Goal: Information Seeking & Learning: Learn about a topic

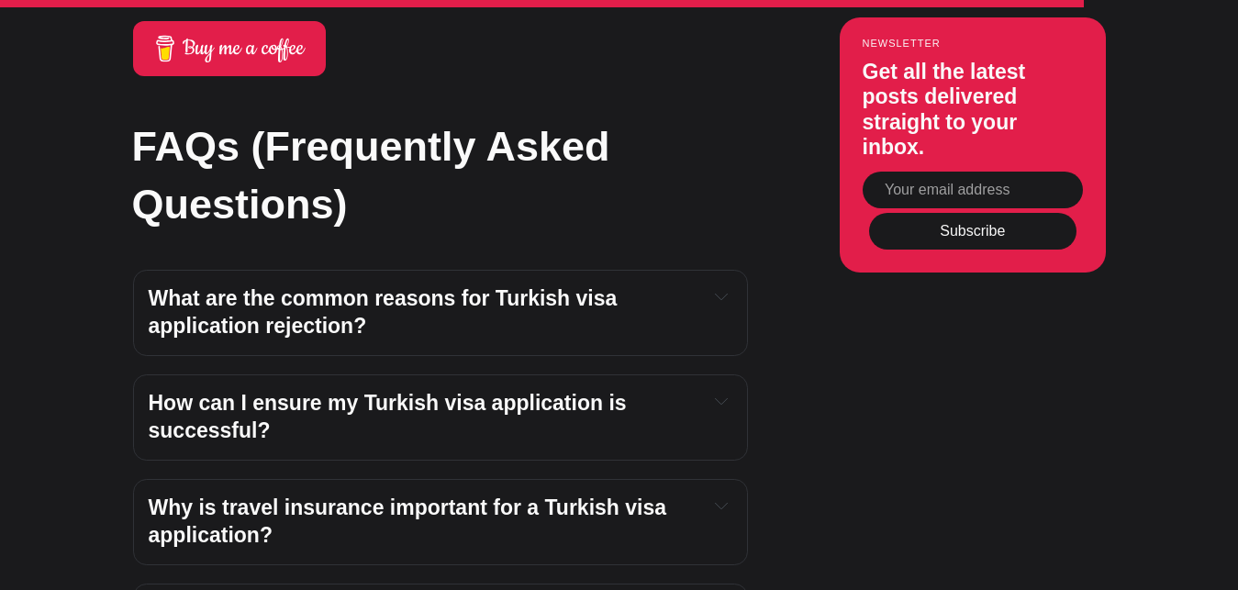
scroll to position [5287, 0]
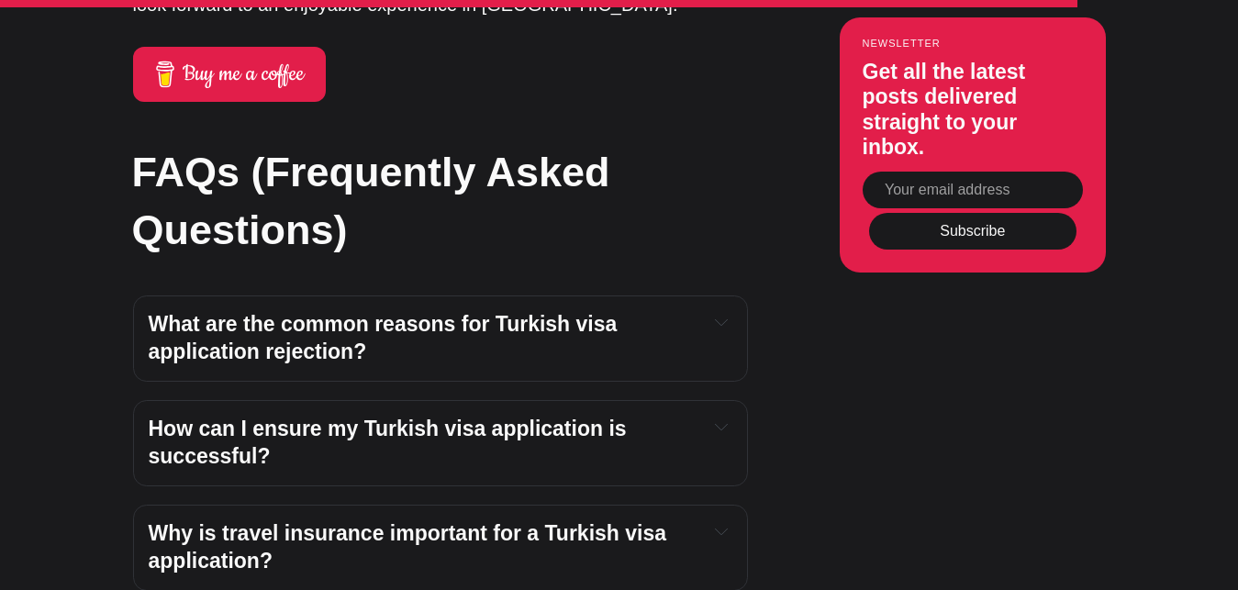
click at [727, 316] on icon "Expand toggle to read content" at bounding box center [721, 322] width 13 height 13
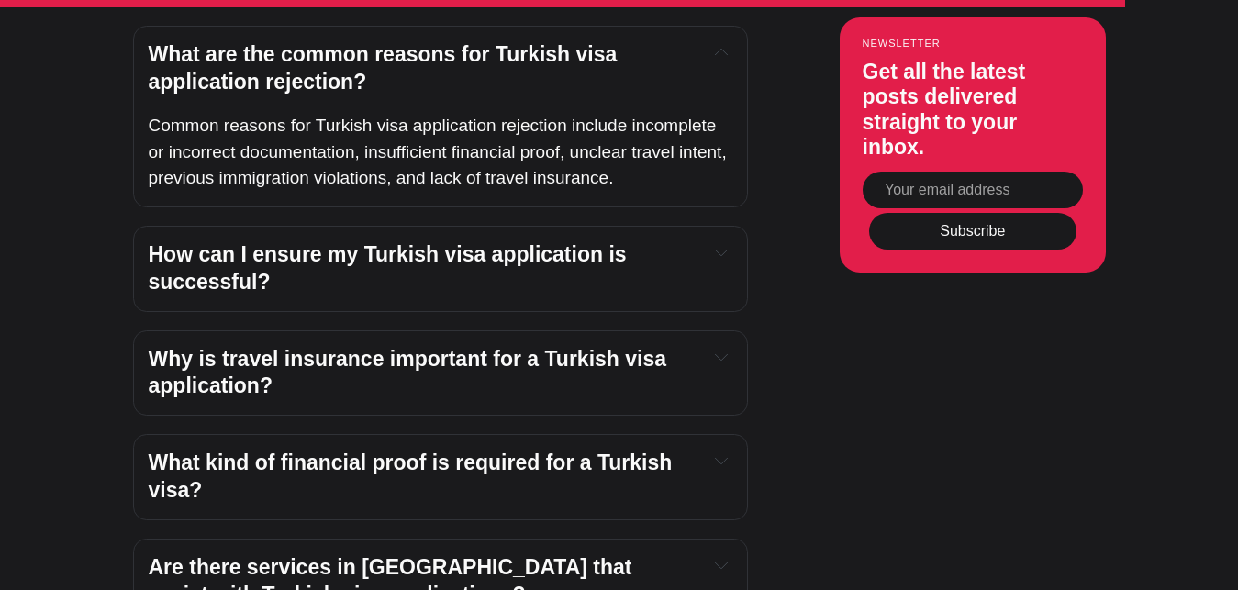
scroll to position [5567, 0]
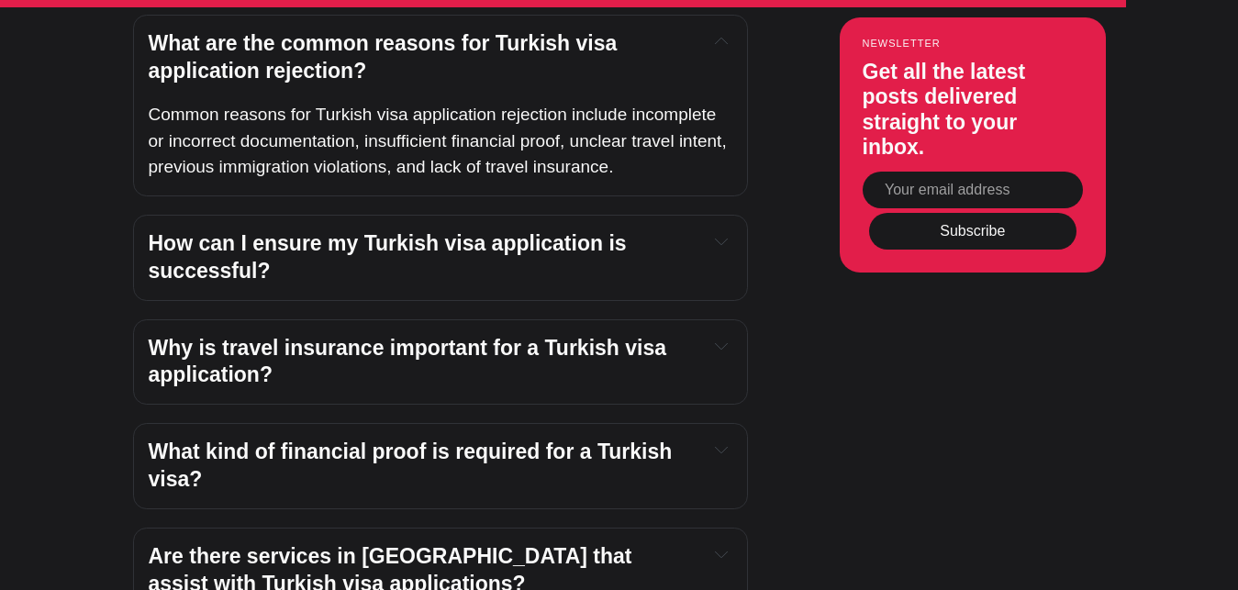
click at [590, 231] on span "How can I ensure my Turkish visa application is successful?" at bounding box center [390, 256] width 483 height 51
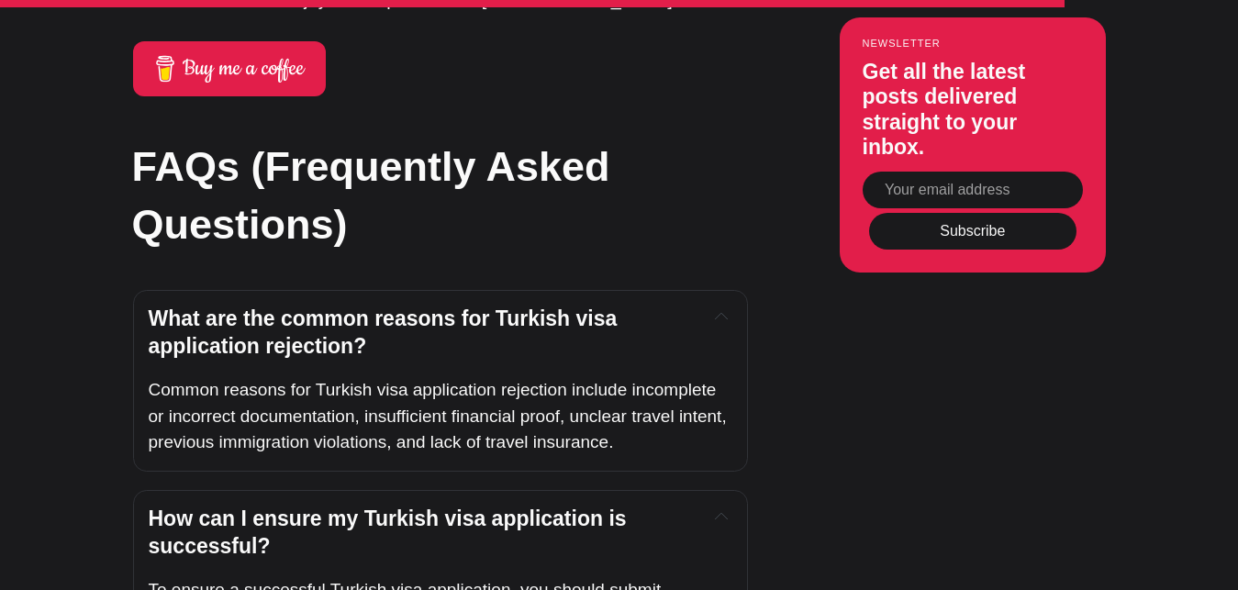
scroll to position [5462, 0]
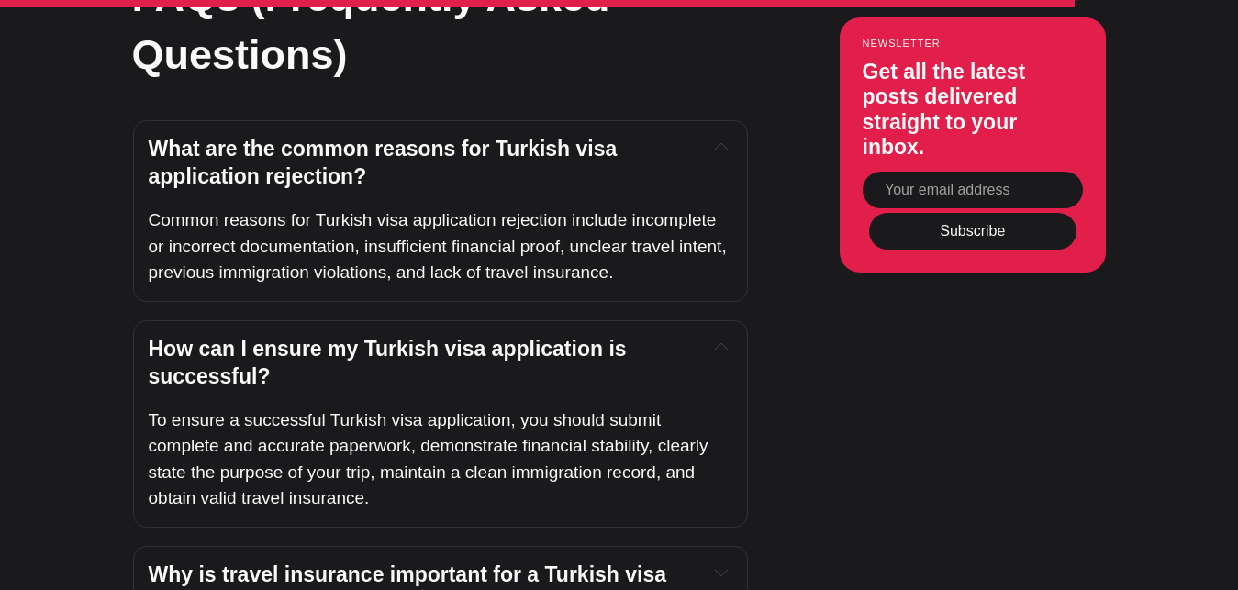
click at [534, 336] on h4 "How can I ensure my Turkish visa application is successful?" at bounding box center [421, 363] width 545 height 55
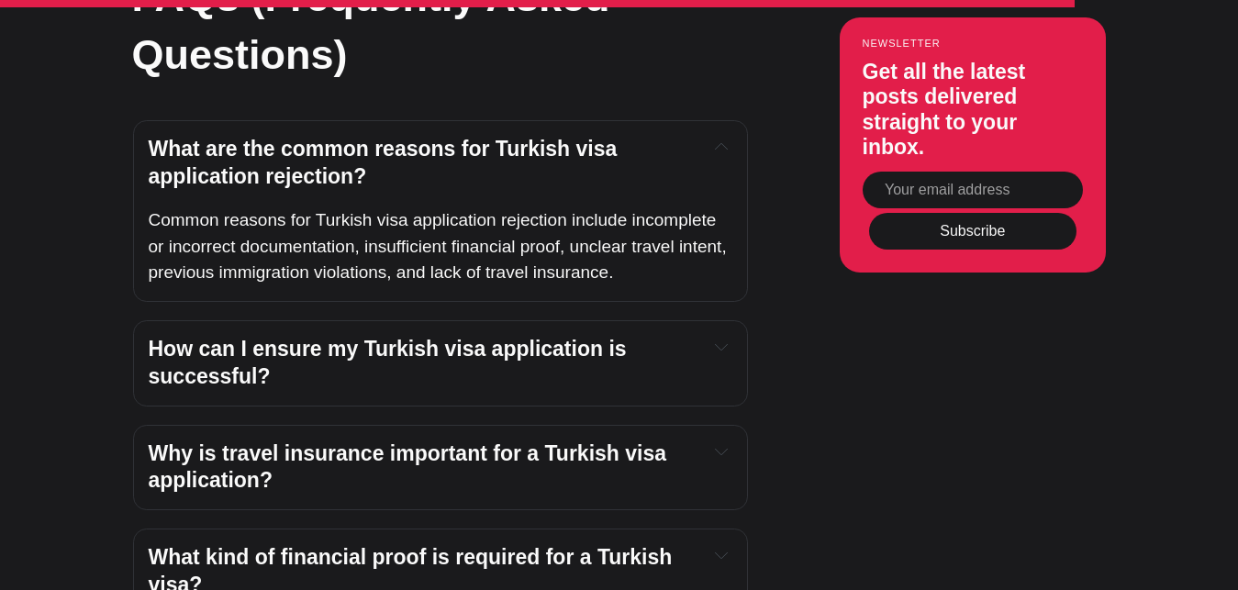
click at [596, 441] on span "Why is travel insurance important for a Turkish visa application?" at bounding box center [411, 466] width 524 height 51
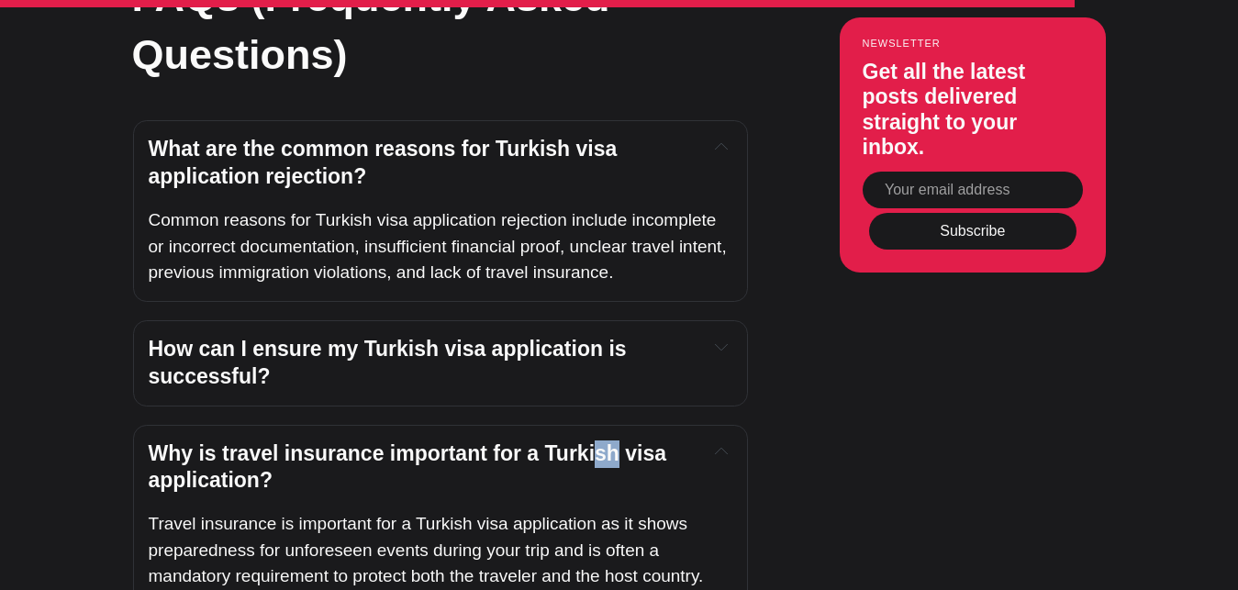
drag, startPoint x: 596, startPoint y: 370, endPoint x: 611, endPoint y: 339, distance: 33.6
click at [609, 425] on div "Why is travel insurance important for a Turkish visa application? Travel insura…" at bounding box center [440, 515] width 615 height 181
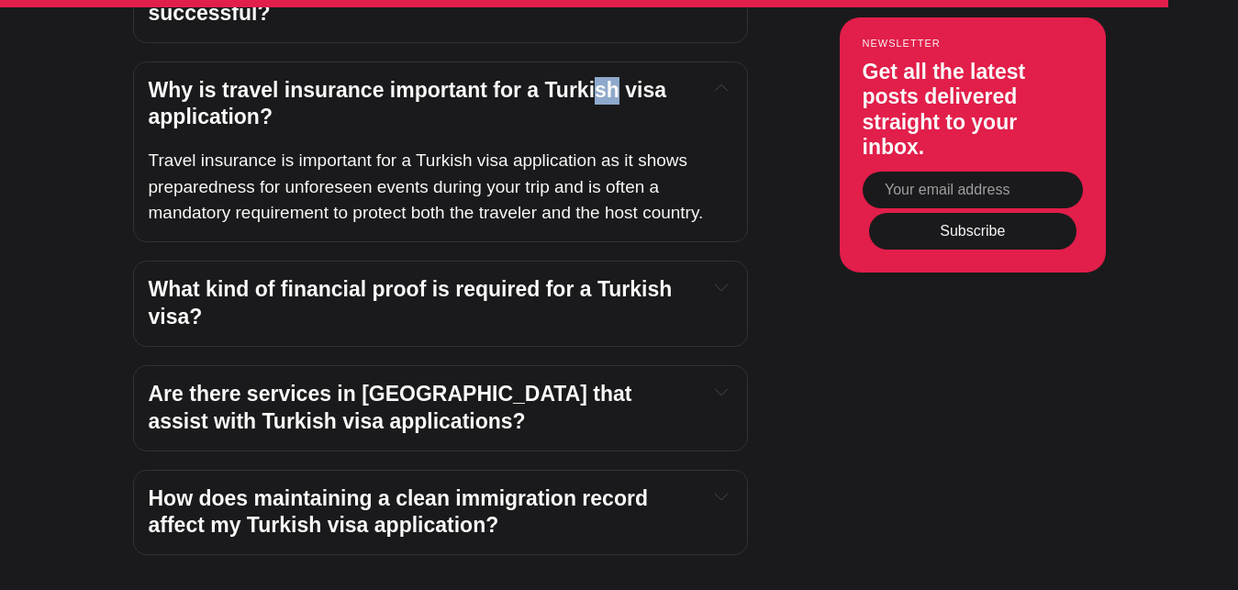
scroll to position [5827, 0]
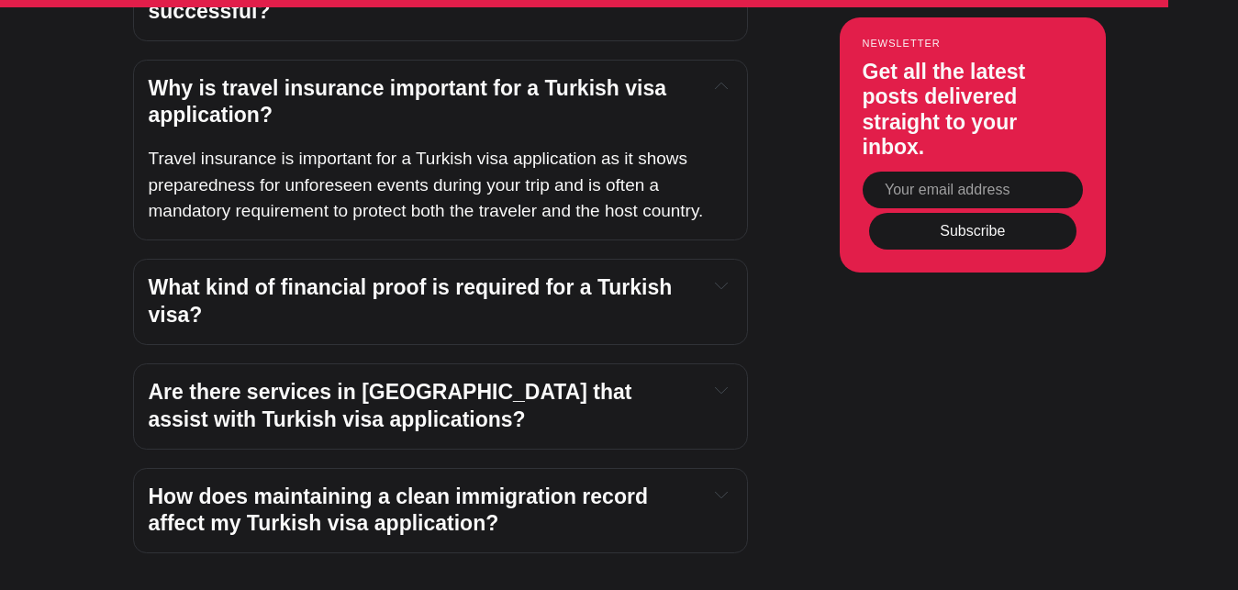
click at [577, 274] on h4 "What kind of financial proof is required for a Turkish visa?" at bounding box center [421, 301] width 545 height 55
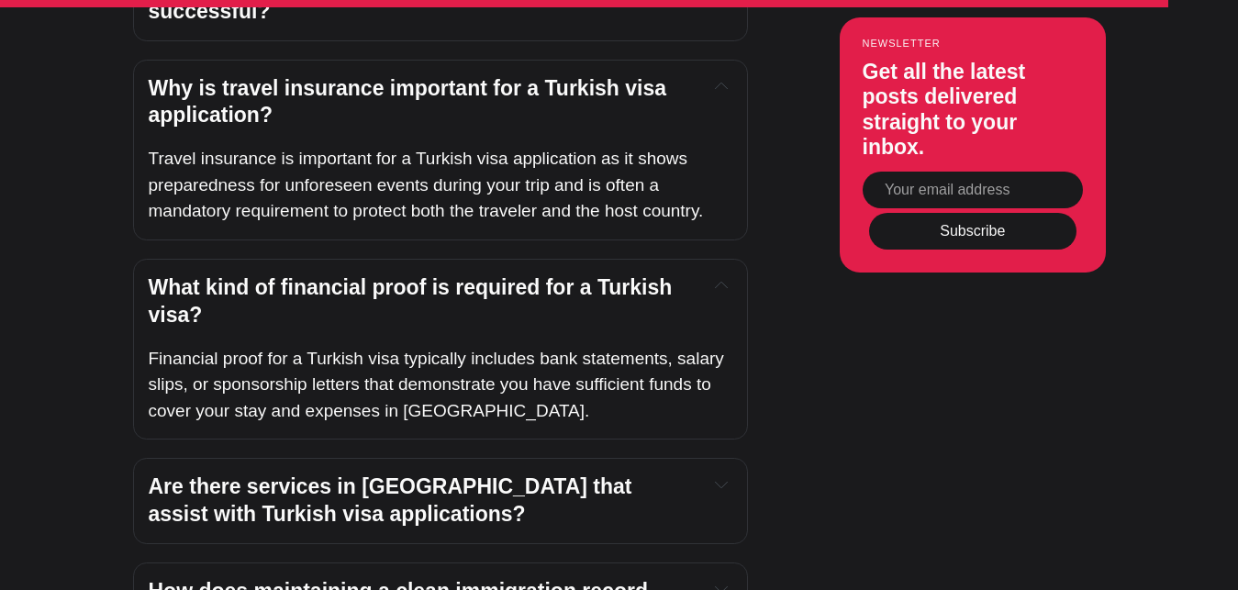
click at [568, 275] on span "What kind of financial proof is required for a Turkish visa?" at bounding box center [413, 300] width 529 height 51
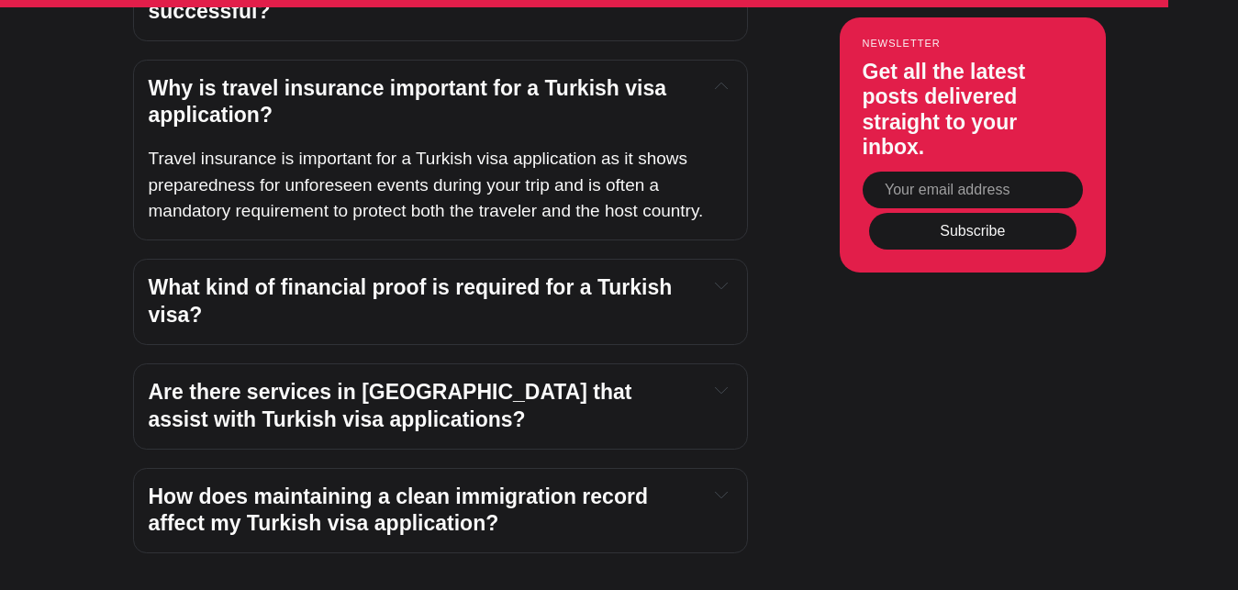
click at [552, 380] on span "Are there services in [GEOGRAPHIC_DATA] that assist with Turkish visa applicati…" at bounding box center [393, 405] width 489 height 51
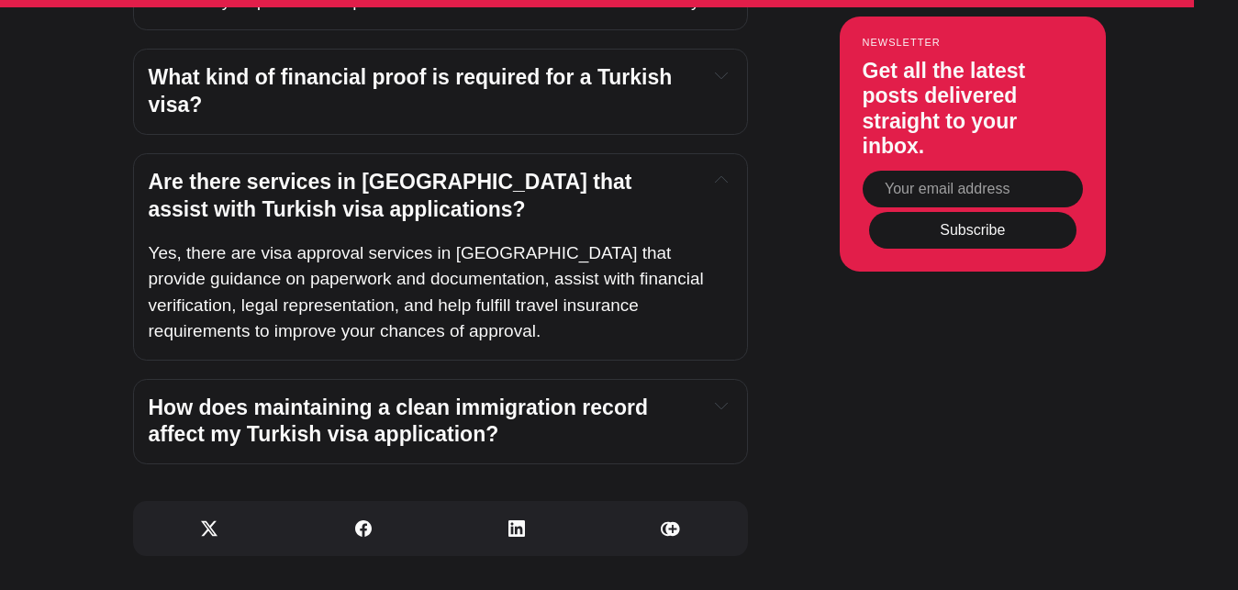
scroll to position [6051, 0]
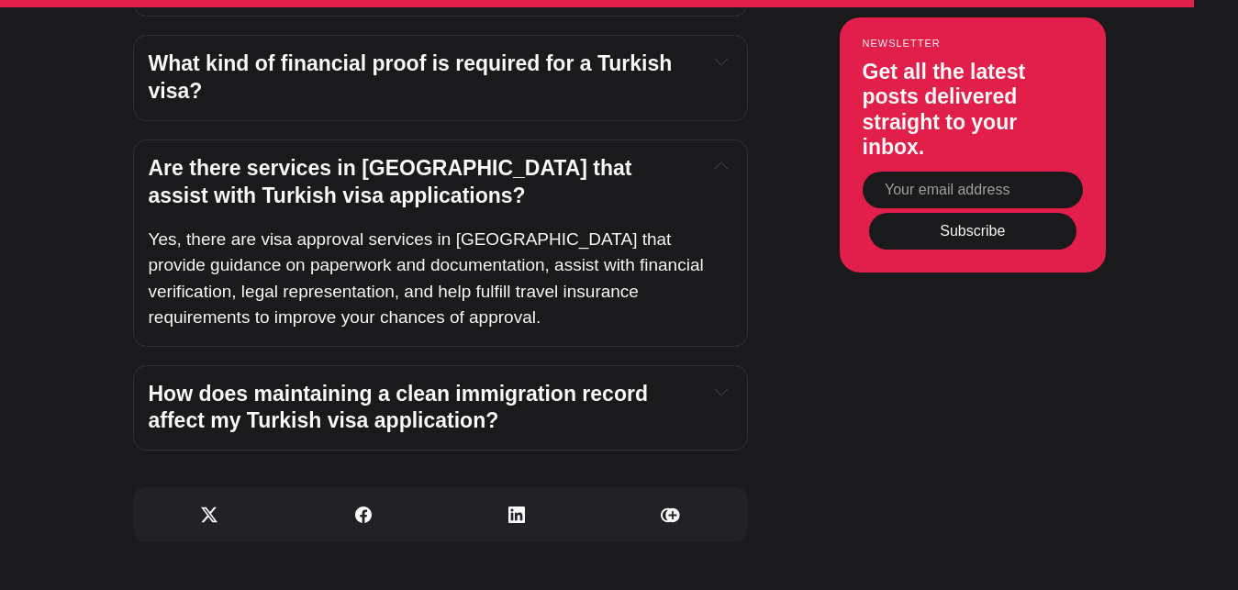
click at [600, 381] on h4 "How does maintaining a clean immigration record affect my Turkish visa applicat…" at bounding box center [421, 408] width 545 height 55
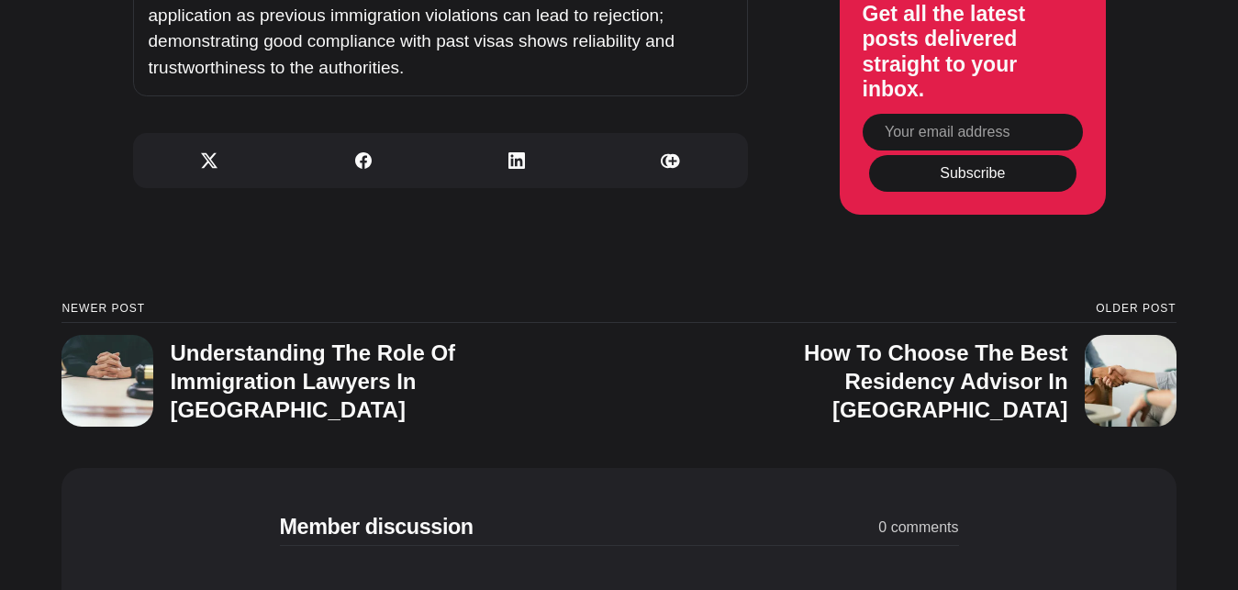
scroll to position [6540, 0]
